Goal: Register for event/course

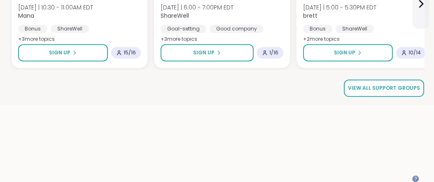
click at [367, 92] on span "View all support groups" at bounding box center [384, 87] width 72 height 7
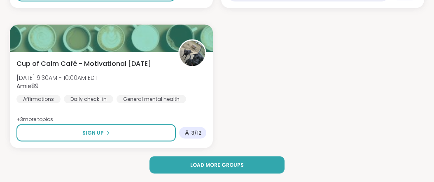
scroll to position [2588, 0]
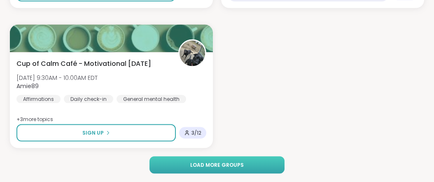
click at [223, 165] on span "Load more groups" at bounding box center [217, 164] width 54 height 7
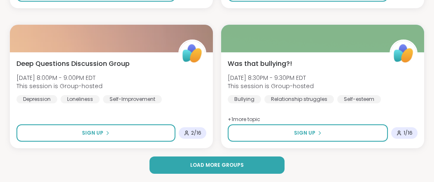
scroll to position [5038, 0]
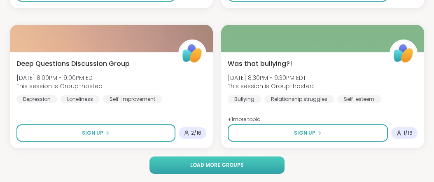
click at [229, 162] on span "Load more groups" at bounding box center [217, 164] width 54 height 7
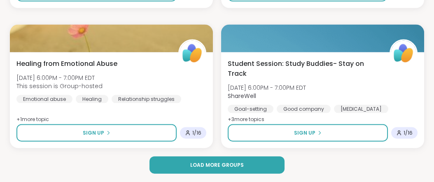
scroll to position [7632, 0]
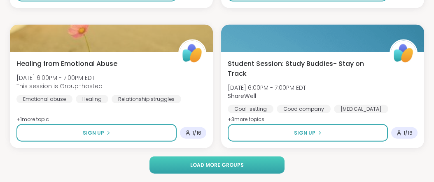
click at [212, 166] on span "Load more groups" at bounding box center [217, 164] width 54 height 7
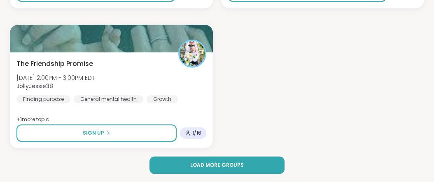
scroll to position [10226, 0]
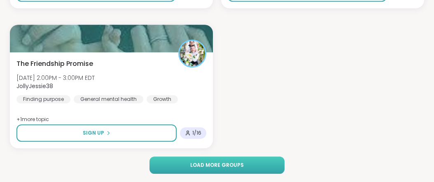
click at [209, 164] on span "Load more groups" at bounding box center [217, 164] width 54 height 7
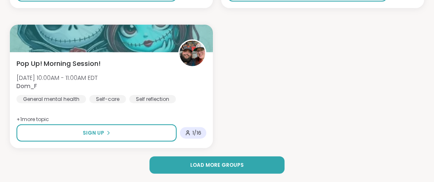
scroll to position [12675, 0]
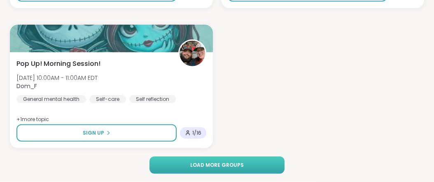
click at [238, 161] on span "Load more groups" at bounding box center [217, 164] width 54 height 7
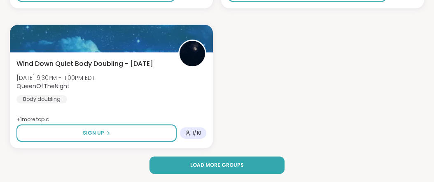
scroll to position [15125, 0]
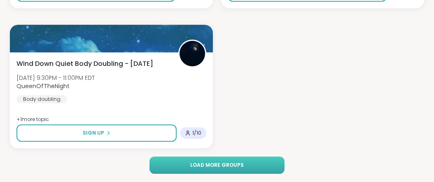
click at [235, 166] on span "Load more groups" at bounding box center [217, 164] width 54 height 7
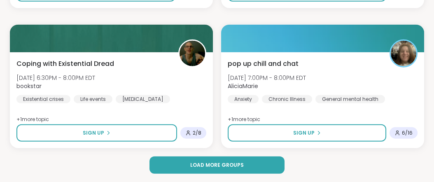
scroll to position [17575, 0]
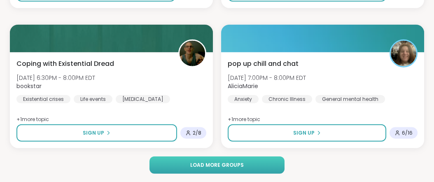
click at [194, 168] on span "Load more groups" at bounding box center [217, 164] width 54 height 7
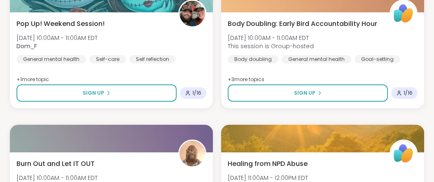
scroll to position [20024, 0]
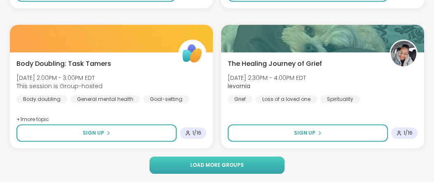
click at [243, 166] on span "Load more groups" at bounding box center [217, 164] width 54 height 7
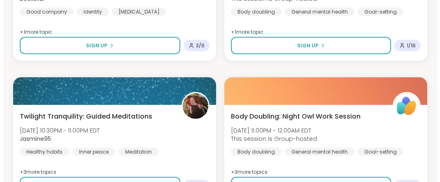
scroll to position [21055, 0]
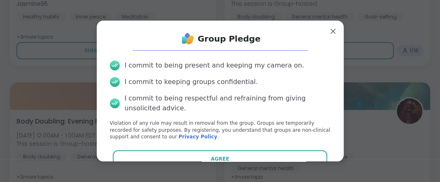
scroll to position [59, 0]
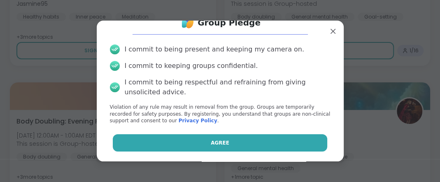
click at [240, 138] on button "Agree" at bounding box center [220, 142] width 215 height 17
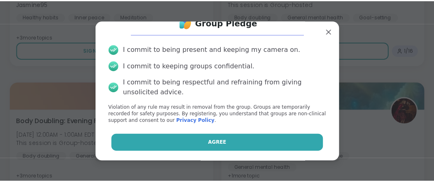
scroll to position [52, 0]
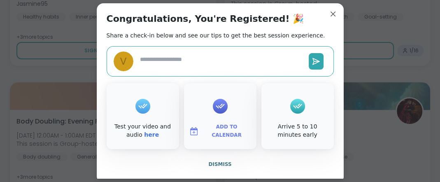
type textarea "*"
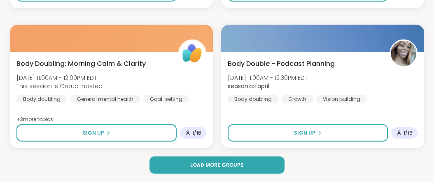
scroll to position [22474, 0]
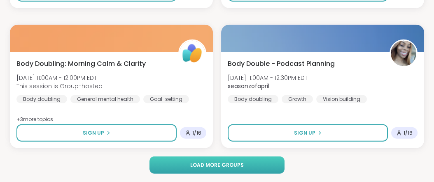
click at [220, 162] on span "Load more groups" at bounding box center [217, 164] width 54 height 7
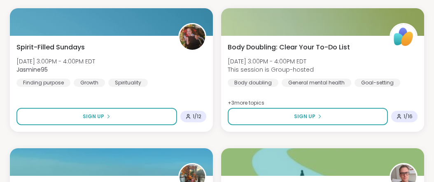
scroll to position [25068, 0]
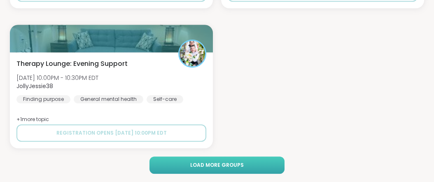
click at [217, 165] on span "Load more groups" at bounding box center [217, 164] width 54 height 7
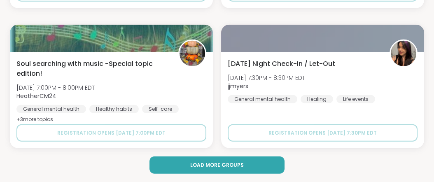
scroll to position [27518, 0]
